Goal: Browse casually

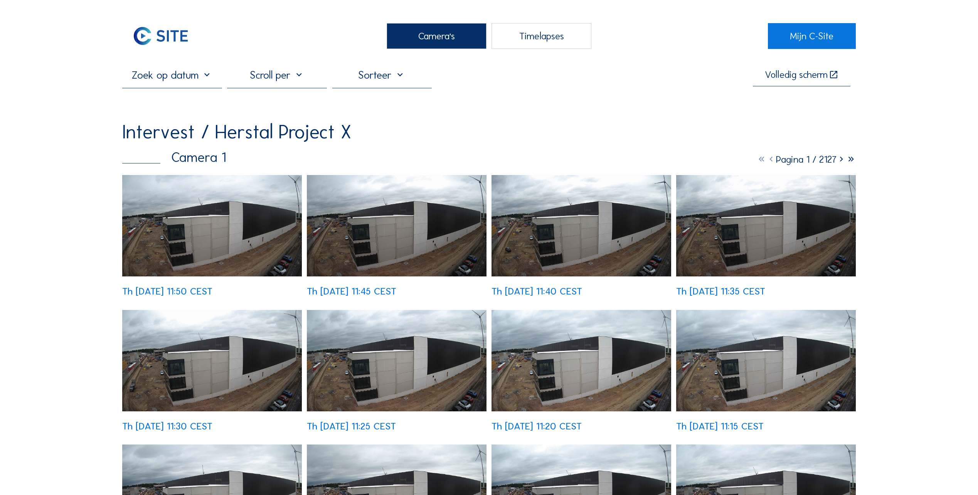
click at [176, 242] on img at bounding box center [212, 225] width 180 height 101
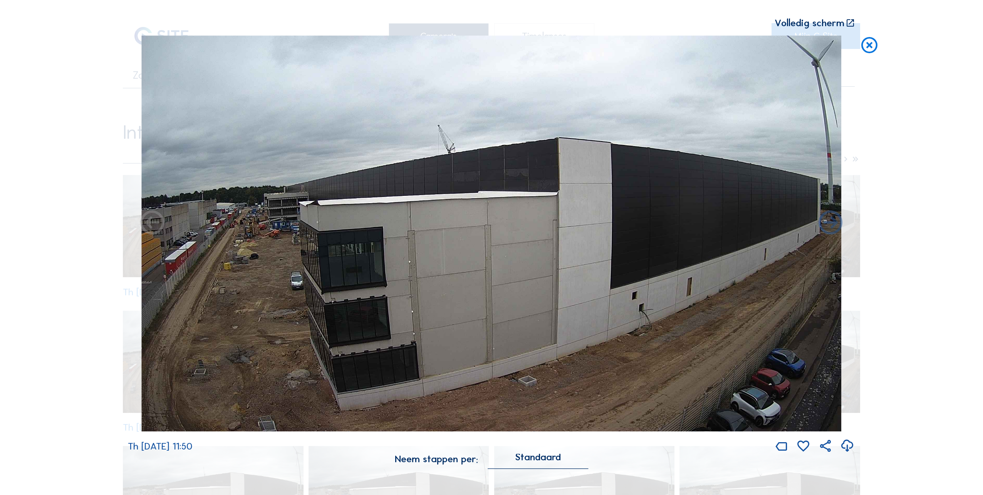
click at [870, 47] on icon at bounding box center [869, 45] width 19 height 20
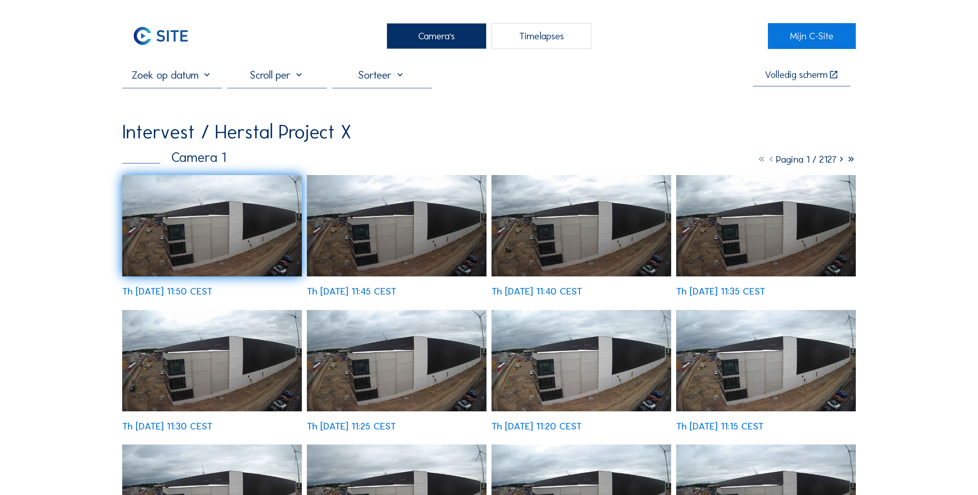
click at [157, 225] on img at bounding box center [212, 225] width 180 height 101
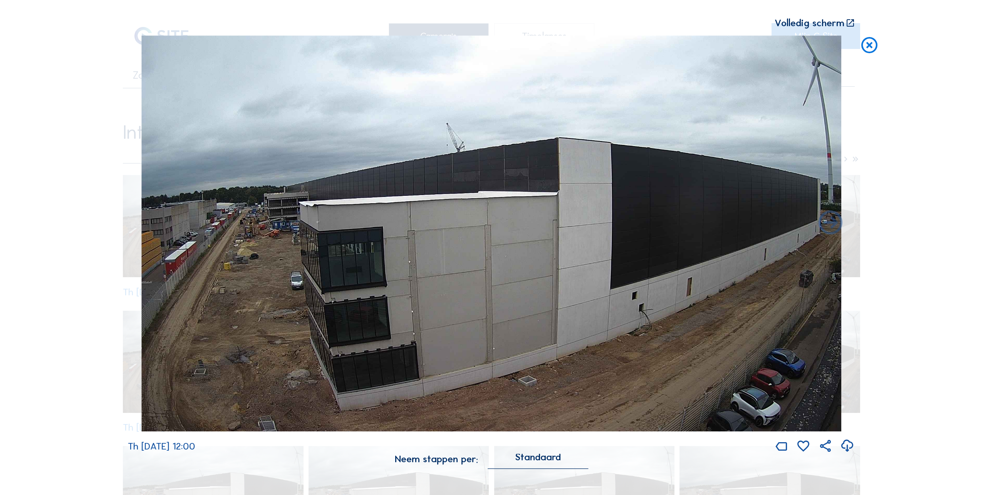
click at [871, 45] on icon at bounding box center [869, 45] width 19 height 20
